Goal: Transaction & Acquisition: Subscribe to service/newsletter

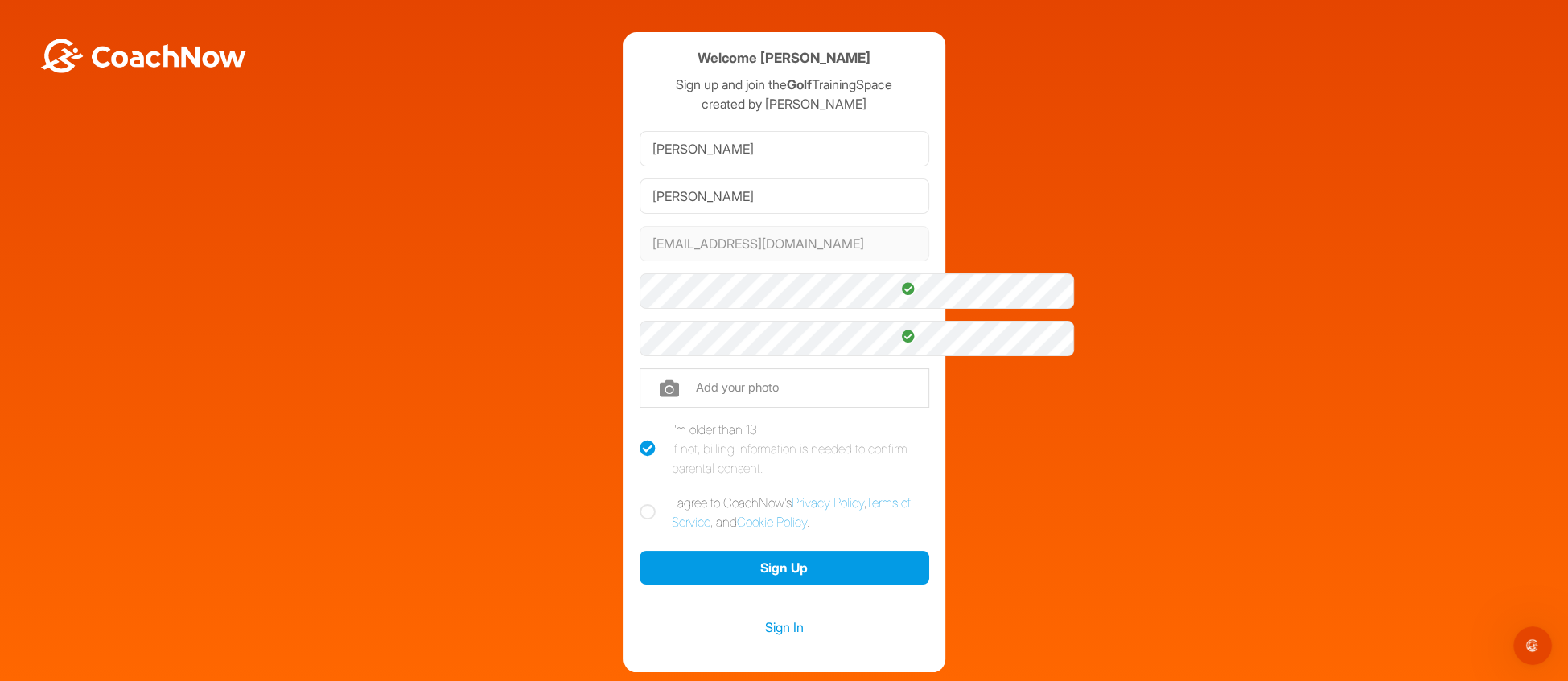
click at [640, 520] on icon at bounding box center [648, 512] width 17 height 17
click at [640, 504] on input "I agree to CoachNow's Privacy Policy , Terms of Service , and Cookie Policy ." at bounding box center [644, 497] width 10 height 10
checkbox input "true"
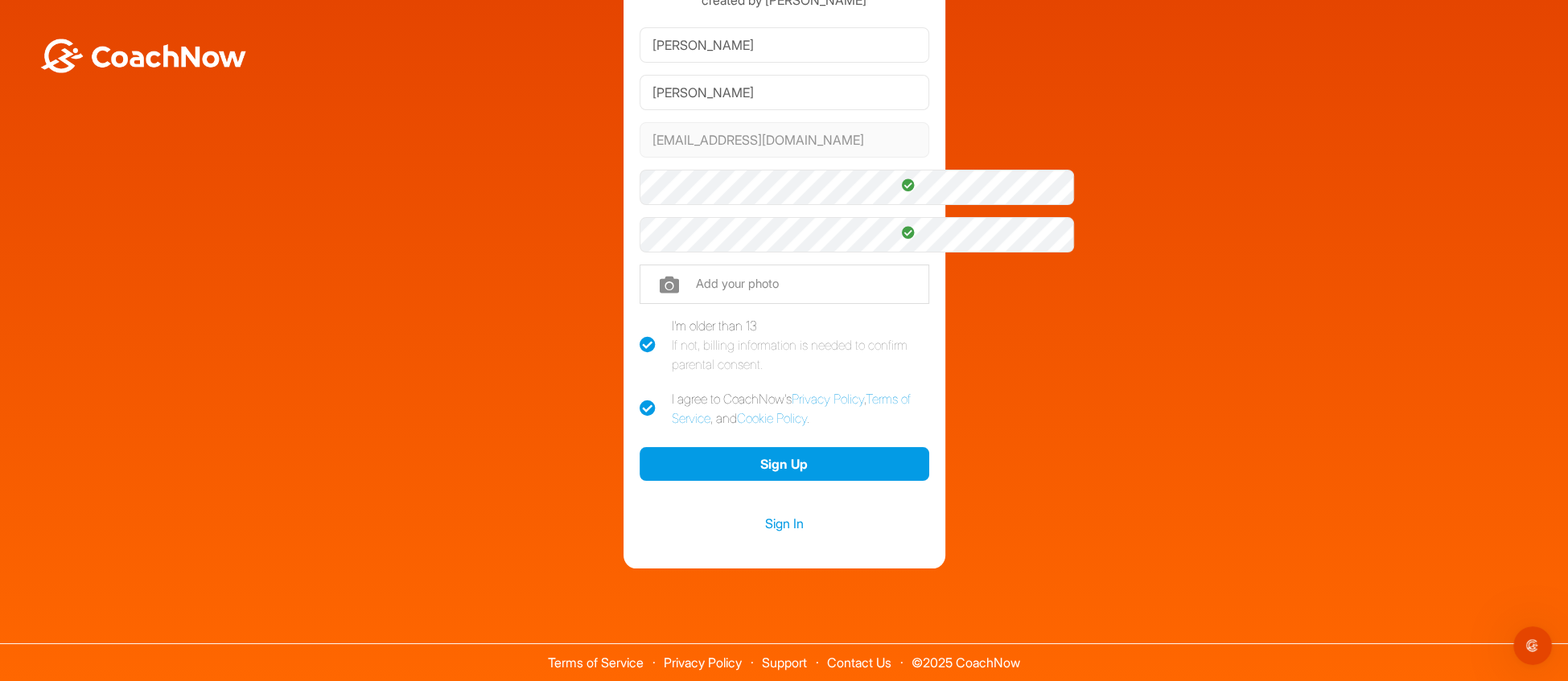
scroll to position [149, 0]
click at [782, 482] on button "Sign Up" at bounding box center [785, 464] width 290 height 35
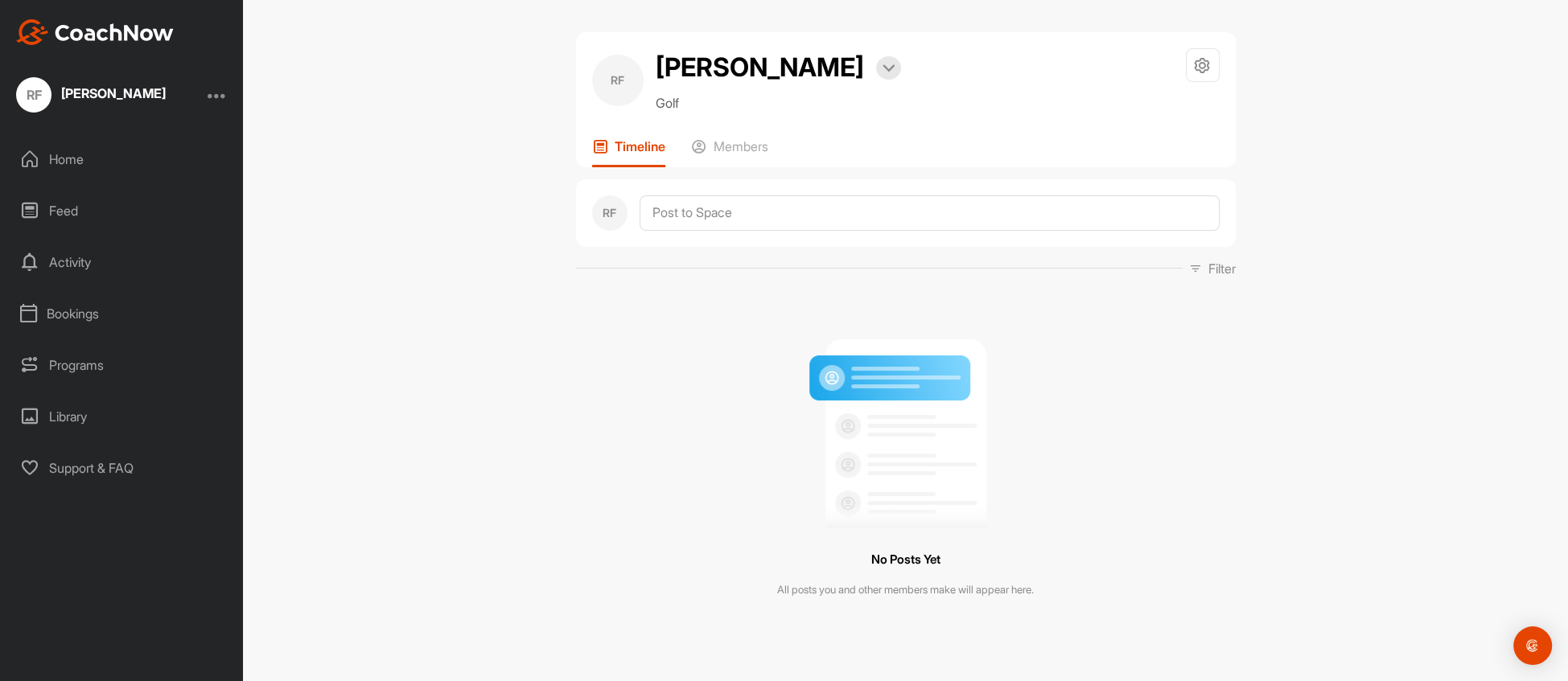
click at [62, 153] on div "Home" at bounding box center [122, 160] width 227 height 40
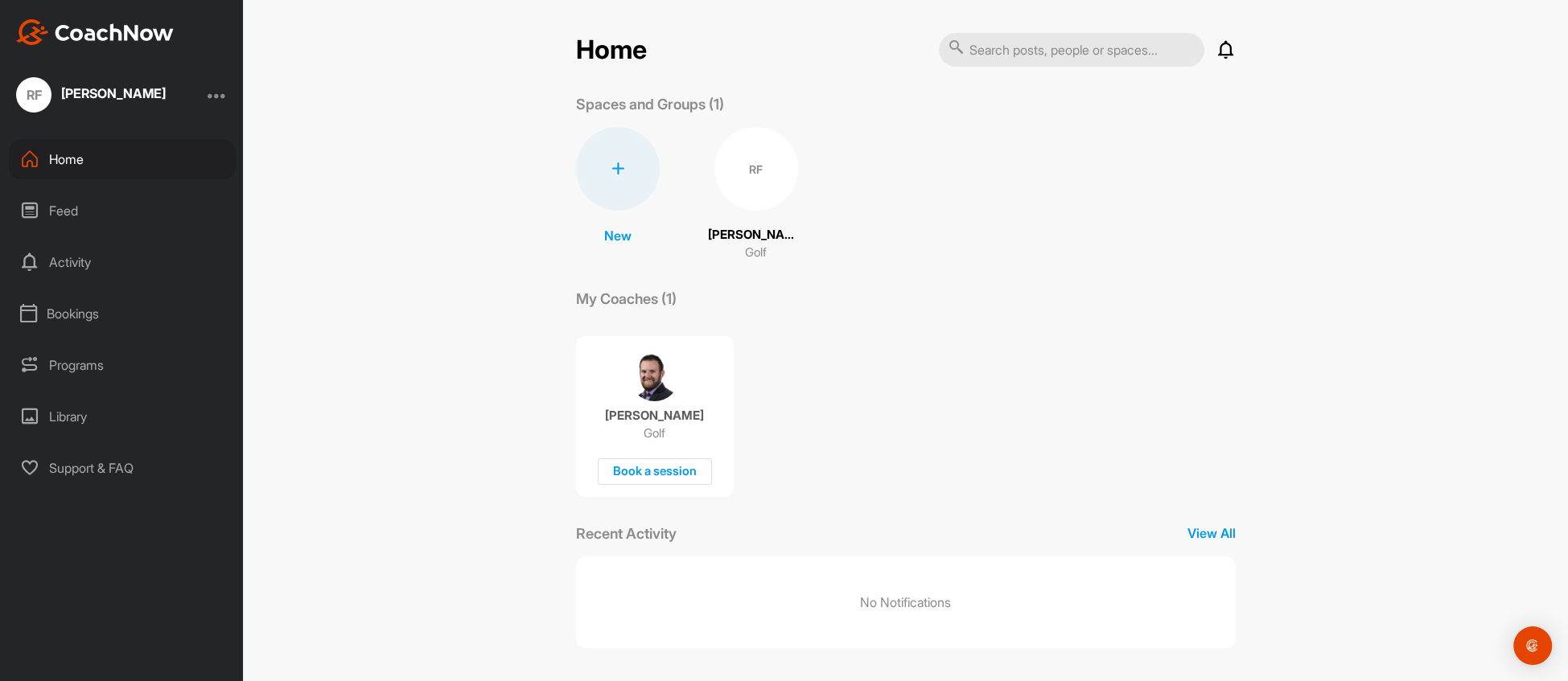
click at [62, 205] on div "Feed" at bounding box center [122, 211] width 227 height 40
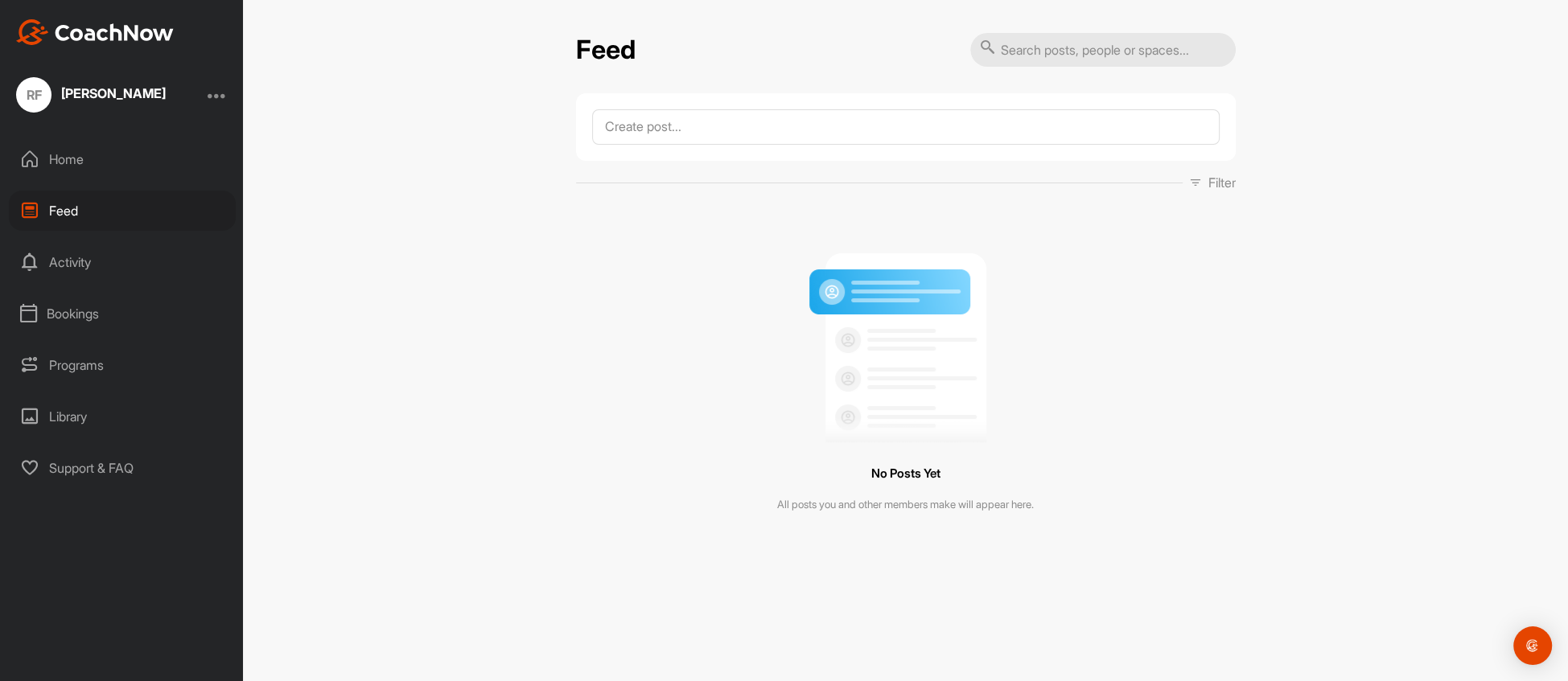
click at [53, 256] on div "Activity" at bounding box center [122, 262] width 227 height 40
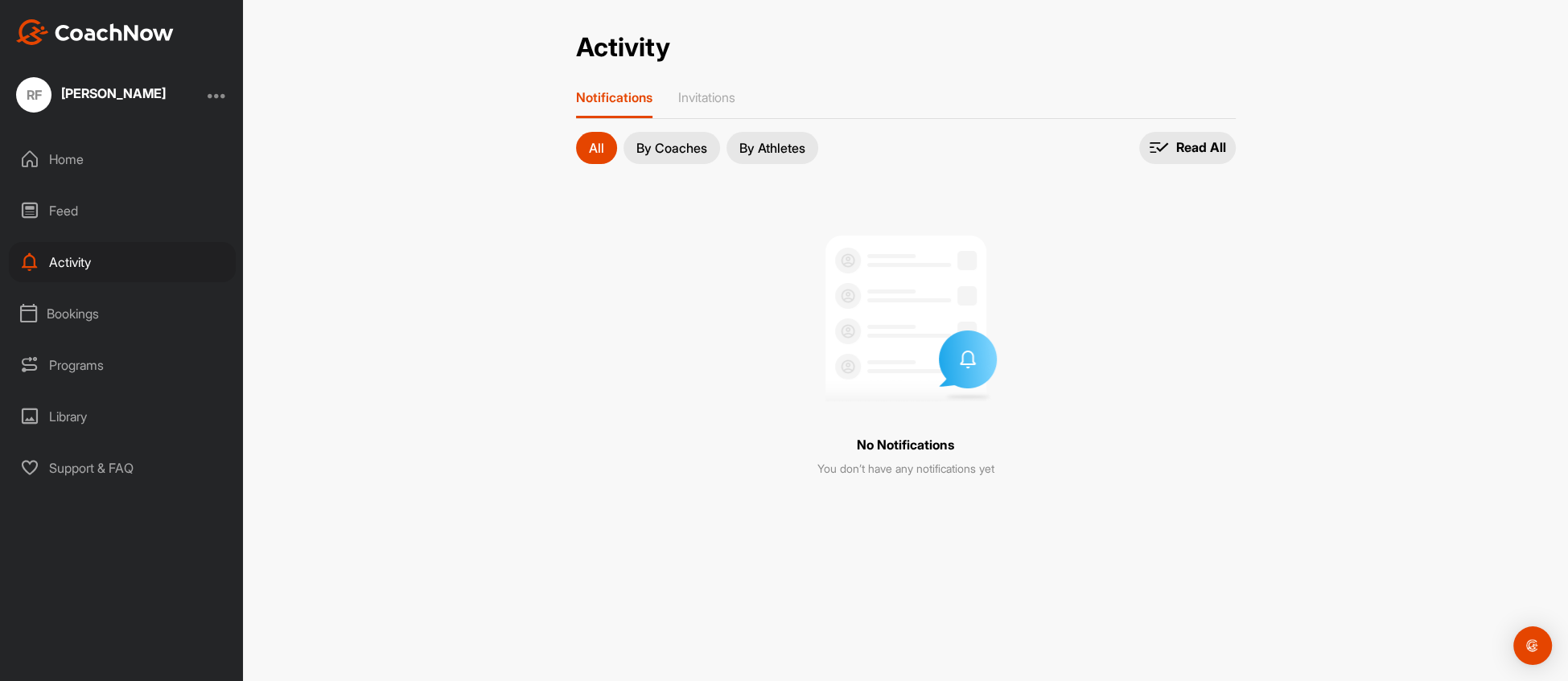
click at [84, 309] on div "Bookings" at bounding box center [122, 314] width 227 height 40
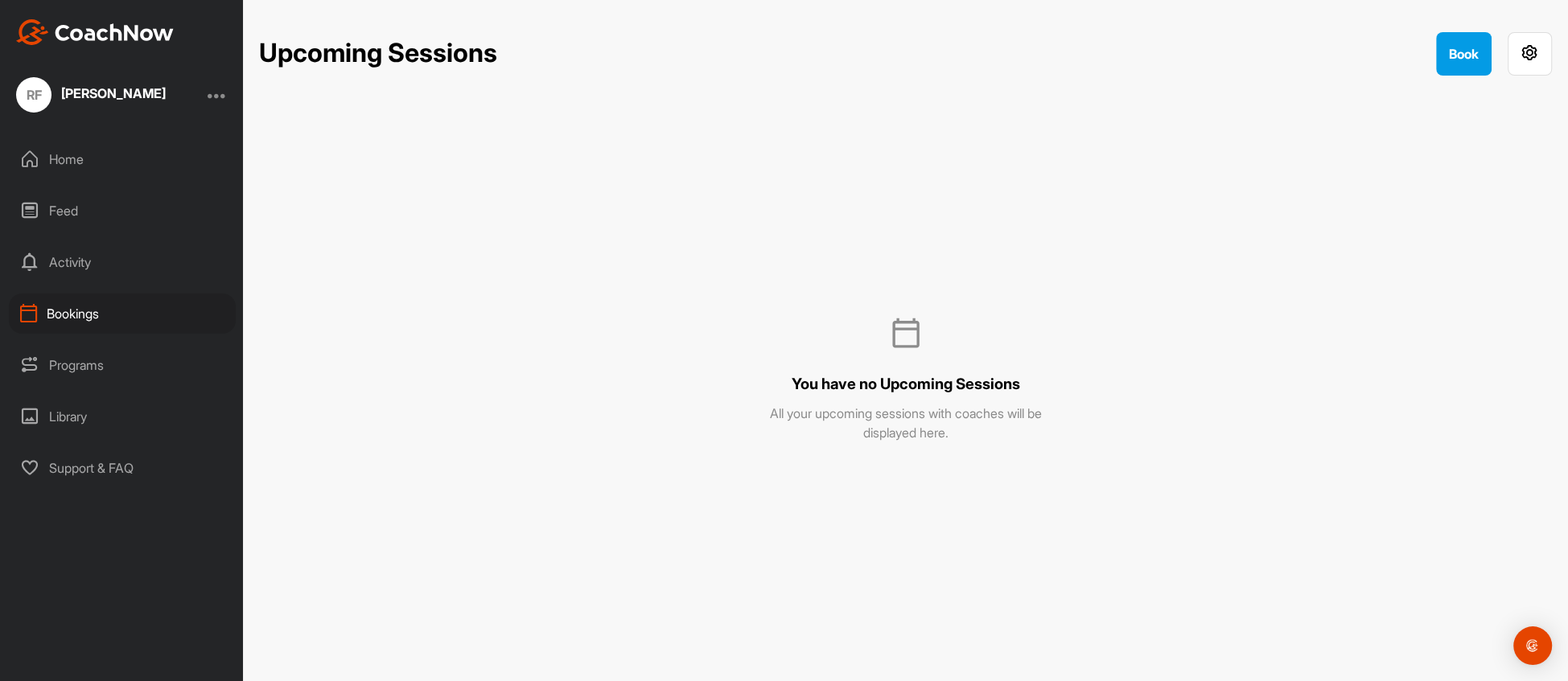
click at [62, 357] on div "Programs" at bounding box center [122, 365] width 227 height 40
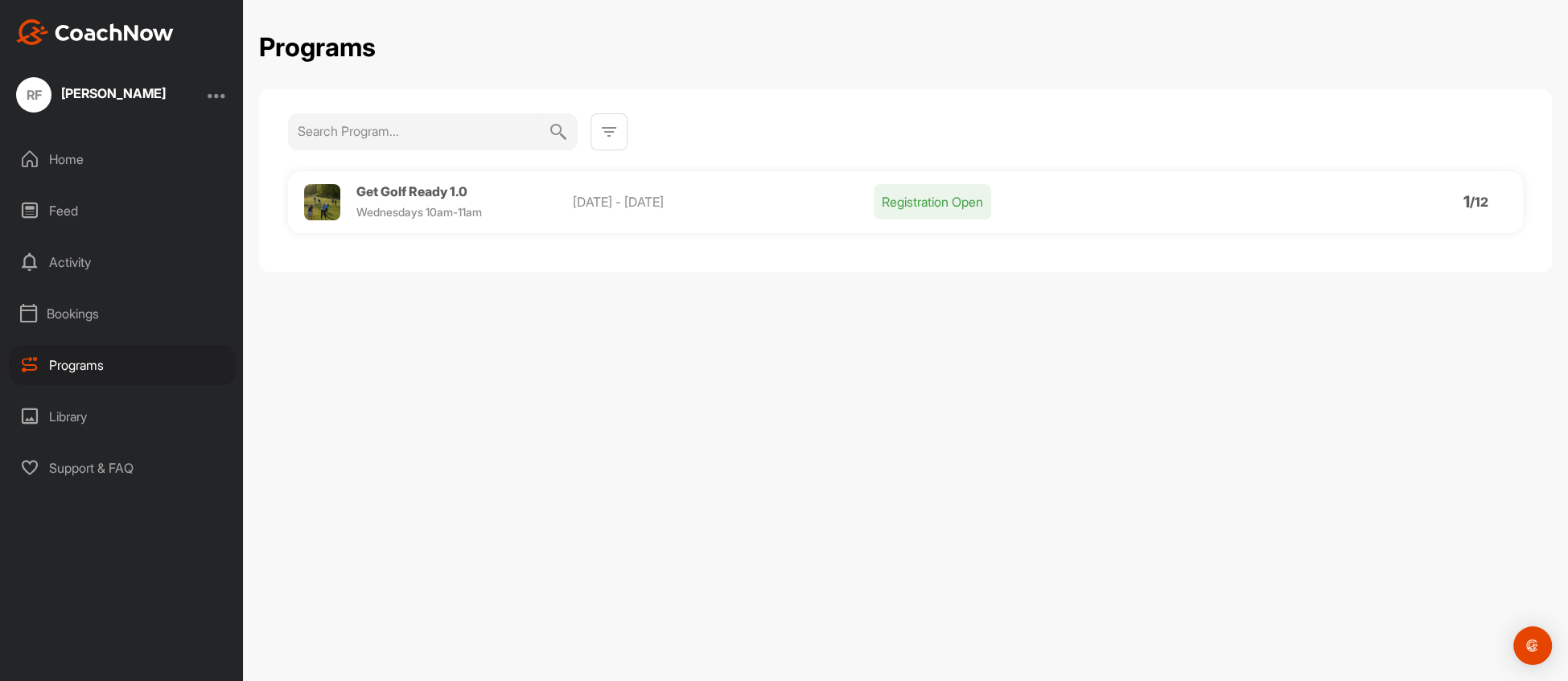
click at [65, 414] on div "Library" at bounding box center [122, 417] width 227 height 40
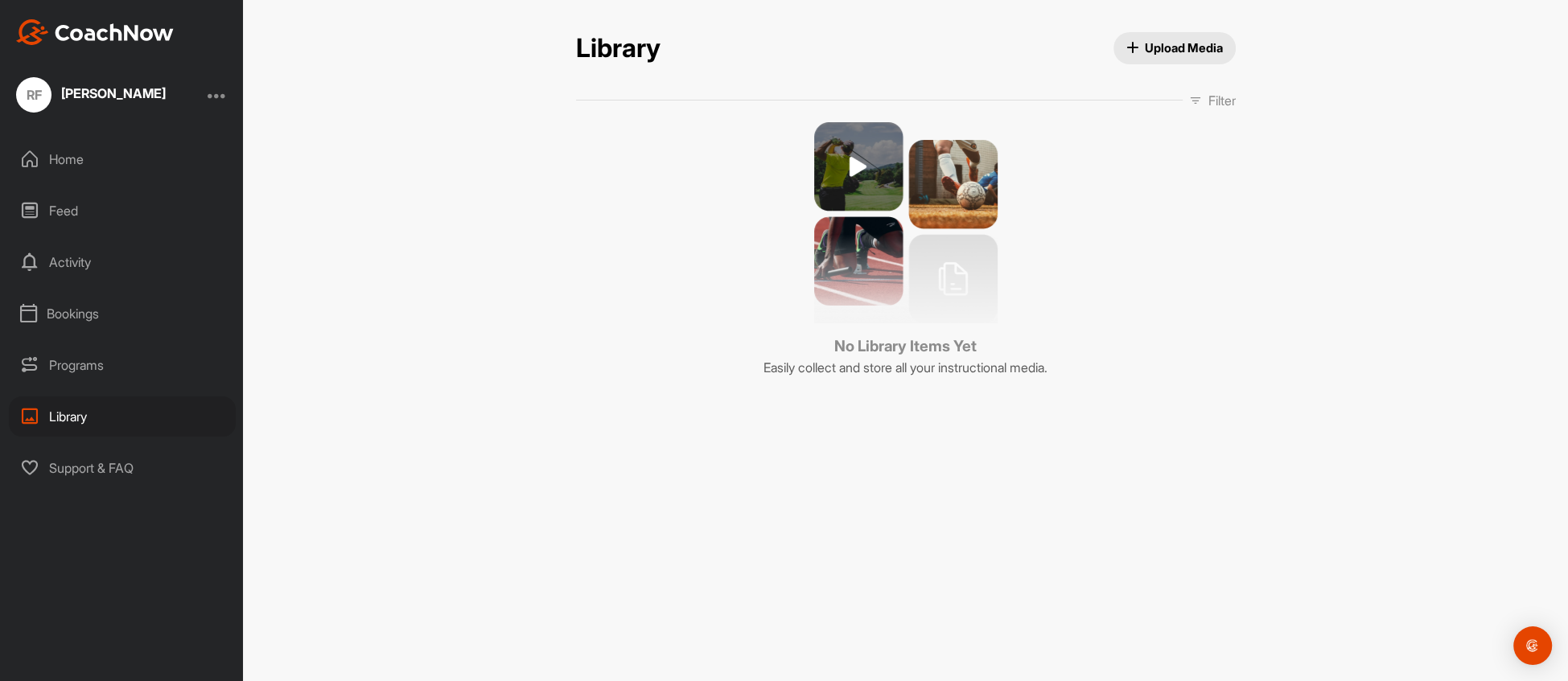
click at [75, 464] on div "Support & FAQ" at bounding box center [122, 468] width 227 height 40
